Goal: Task Accomplishment & Management: Complete application form

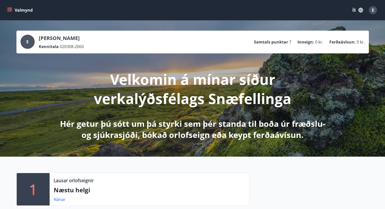
click at [10, 11] on icon "menu" at bounding box center [9, 10] width 5 height 5
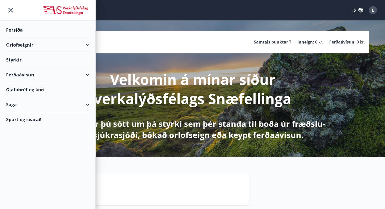
click at [18, 37] on div "Styrkir" at bounding box center [47, 30] width 83 height 15
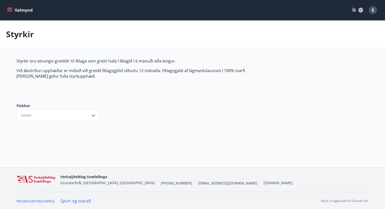
type input "***"
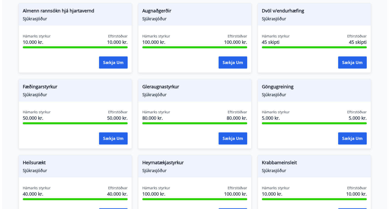
scroll to position [152, 0]
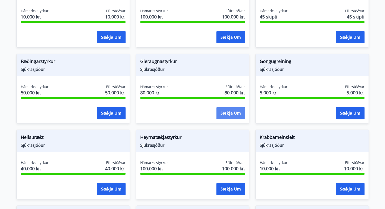
click at [234, 112] on button "Sækja um" at bounding box center [231, 113] width 29 height 12
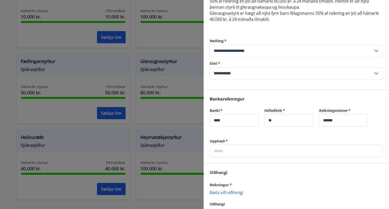
scroll to position [92, 0]
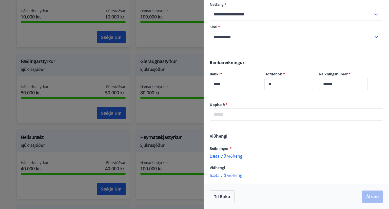
click at [227, 156] on p "Bæta við viðhengi" at bounding box center [296, 156] width 173 height 5
click at [224, 156] on p "Bæta við viðhengi" at bounding box center [296, 156] width 173 height 5
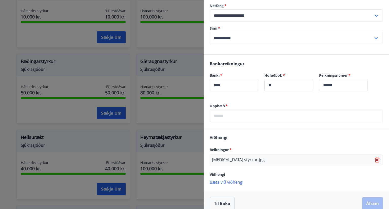
scroll to position [97, 0]
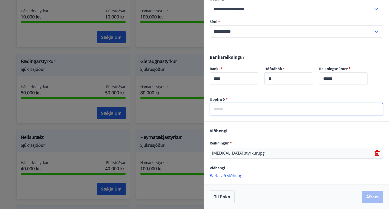
click at [242, 107] on input "text" at bounding box center [296, 109] width 173 height 12
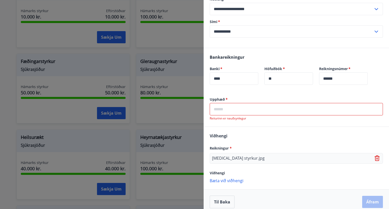
click at [221, 109] on input "text" at bounding box center [296, 109] width 173 height 12
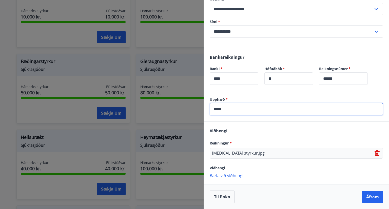
type input "*****"
click at [259, 89] on div "Banki   * **** ​ Höfuðbók   * ** ​" at bounding box center [264, 78] width 109 height 25
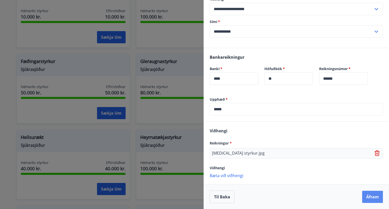
click at [372, 198] on button "Áfram" at bounding box center [372, 197] width 21 height 12
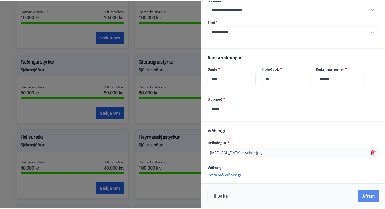
scroll to position [0, 0]
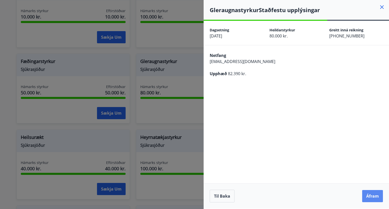
click at [371, 194] on button "Áfram" at bounding box center [372, 196] width 21 height 12
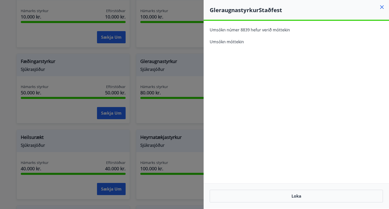
click at [380, 8] on icon at bounding box center [382, 7] width 6 height 6
